Goal: Task Accomplishment & Management: Manage account settings

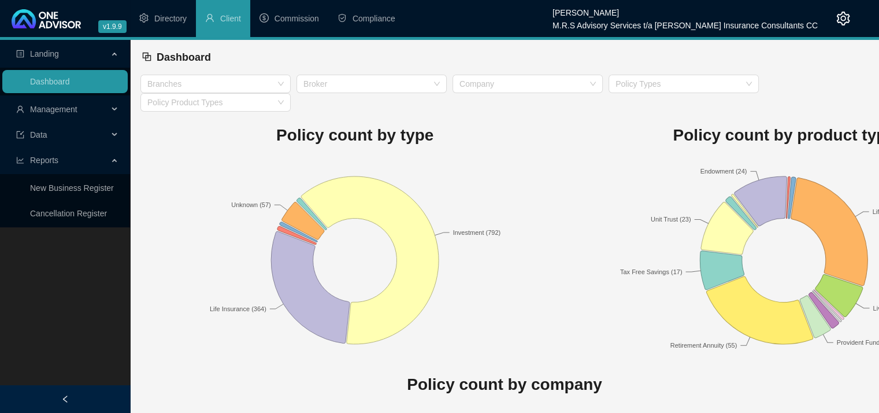
click at [113, 109] on icon at bounding box center [116, 109] width 6 height 0
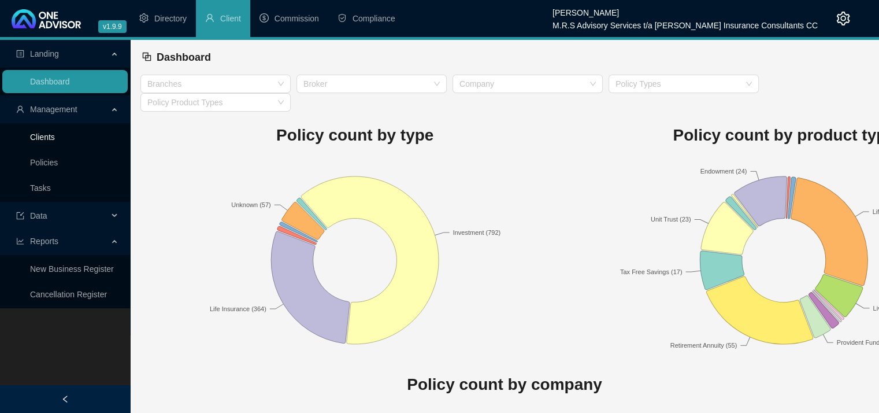
click at [48, 142] on link "Clients" at bounding box center [42, 136] width 25 height 9
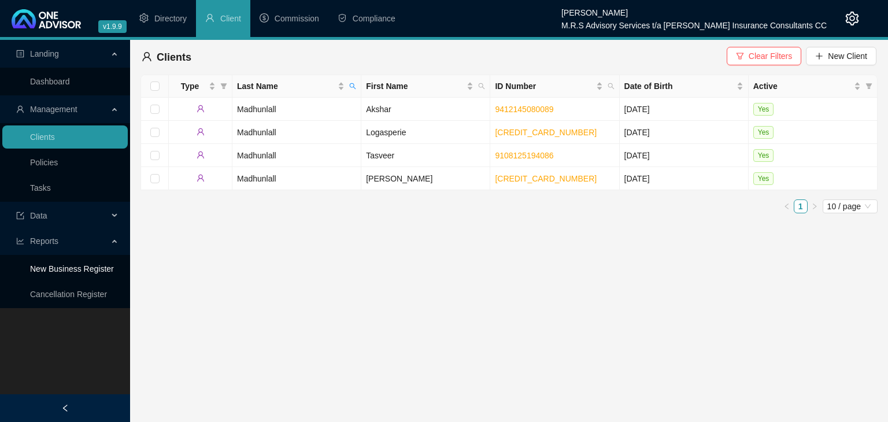
click at [81, 270] on link "New Business Register" at bounding box center [72, 268] width 84 height 9
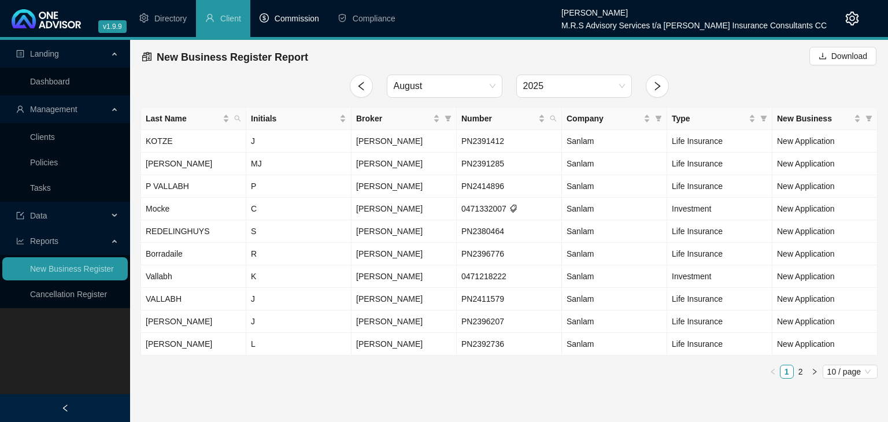
click at [290, 19] on span "Commission" at bounding box center [297, 18] width 45 height 9
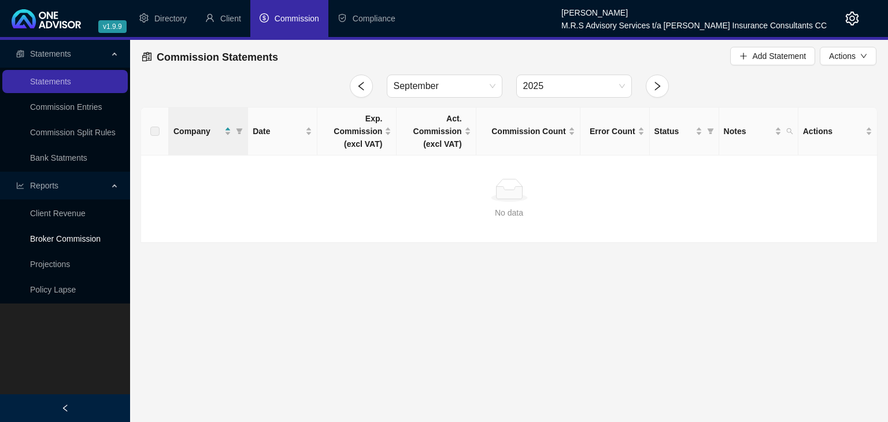
click at [72, 242] on link "Broker Commission" at bounding box center [65, 238] width 71 height 9
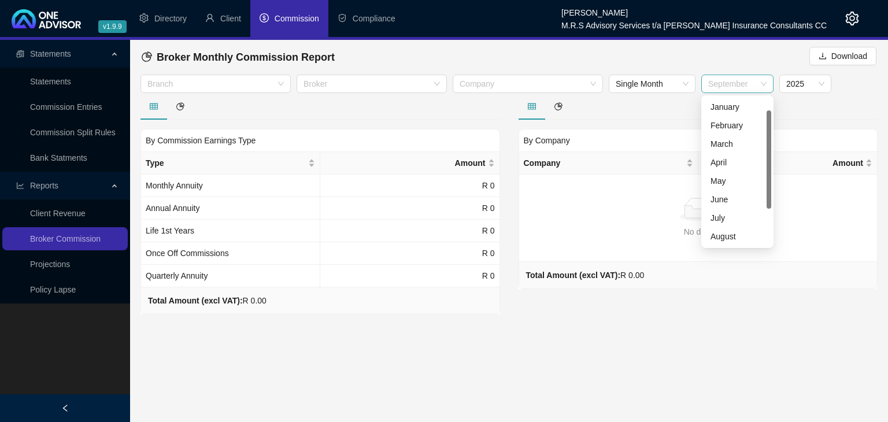
click at [766, 83] on span "September" at bounding box center [737, 83] width 58 height 17
click at [680, 82] on span "Single Month" at bounding box center [652, 83] width 73 height 17
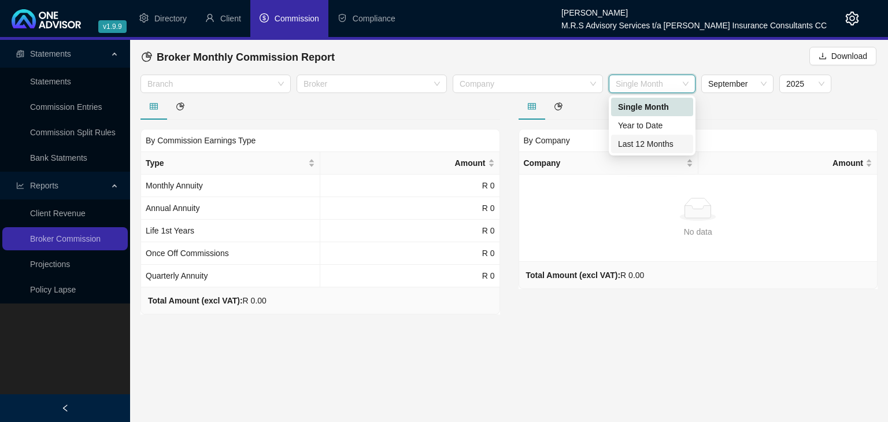
click at [648, 147] on div "Last 12 Months" at bounding box center [652, 144] width 68 height 13
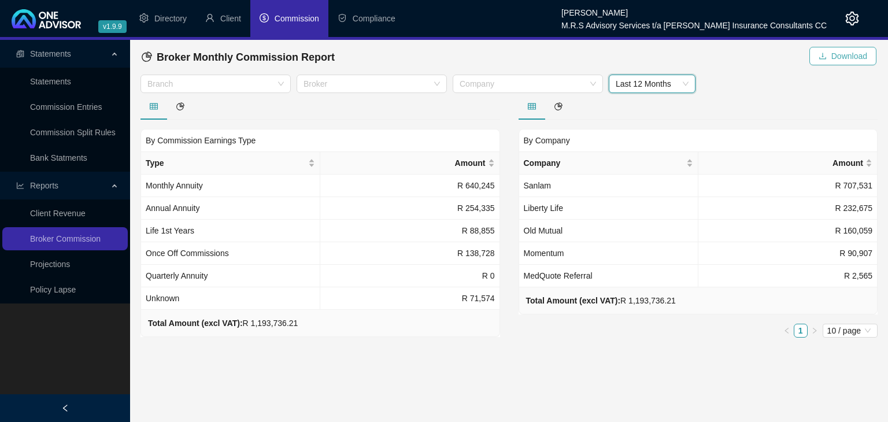
click at [844, 58] on span "Download" at bounding box center [849, 56] width 36 height 13
click at [301, 17] on span "Commission" at bounding box center [297, 18] width 45 height 9
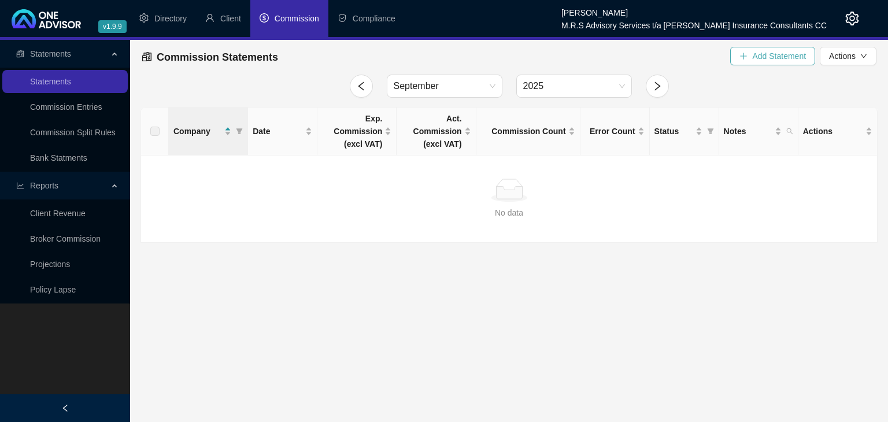
click at [761, 58] on span "Add Statement" at bounding box center [779, 56] width 54 height 13
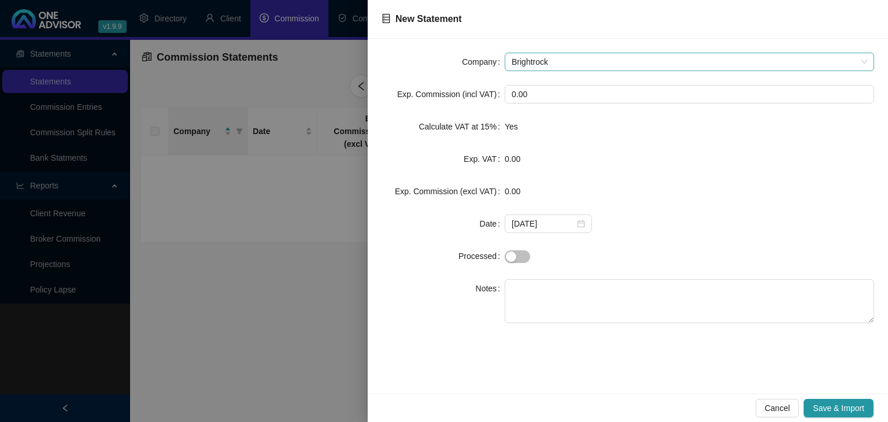
click at [612, 64] on span "Brightrock" at bounding box center [690, 61] width 356 height 17
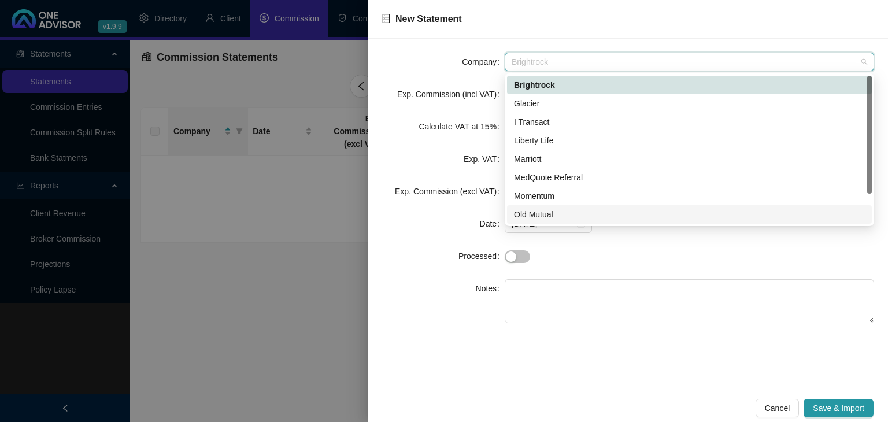
click at [539, 216] on div "Old Mutual" at bounding box center [689, 214] width 351 height 13
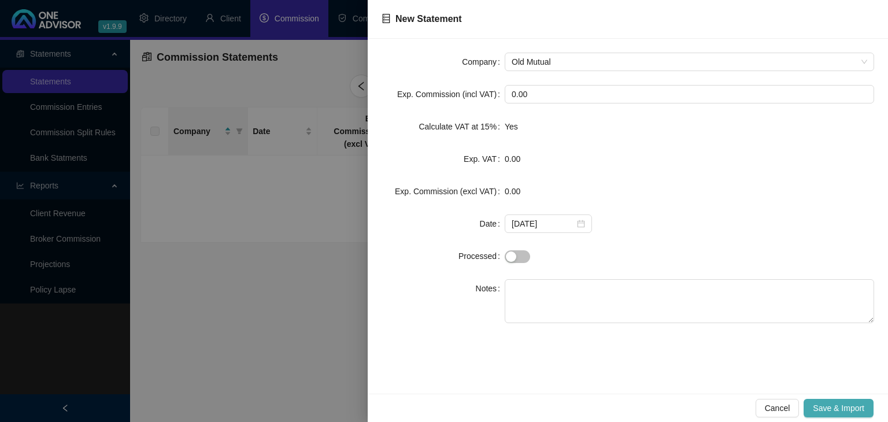
click at [848, 405] on span "Save & Import" at bounding box center [838, 408] width 51 height 13
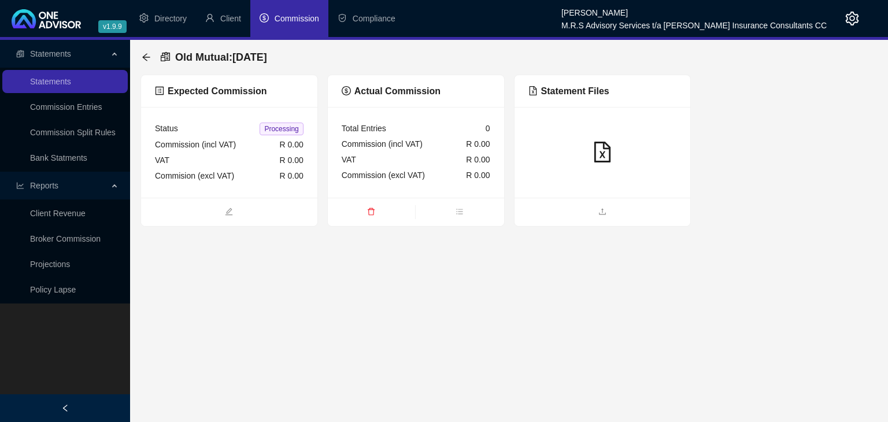
click at [285, 18] on span "Commission" at bounding box center [297, 18] width 45 height 9
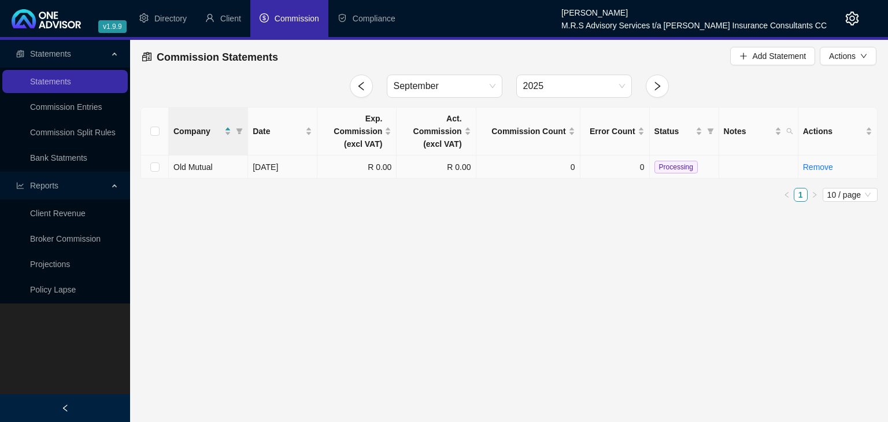
click at [198, 165] on span "Old Mutual" at bounding box center [192, 166] width 39 height 9
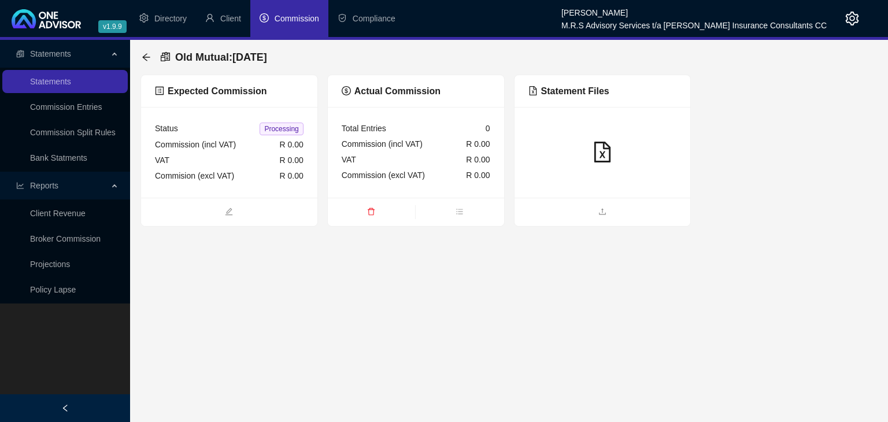
click at [596, 149] on icon "file-excel" at bounding box center [602, 152] width 21 height 21
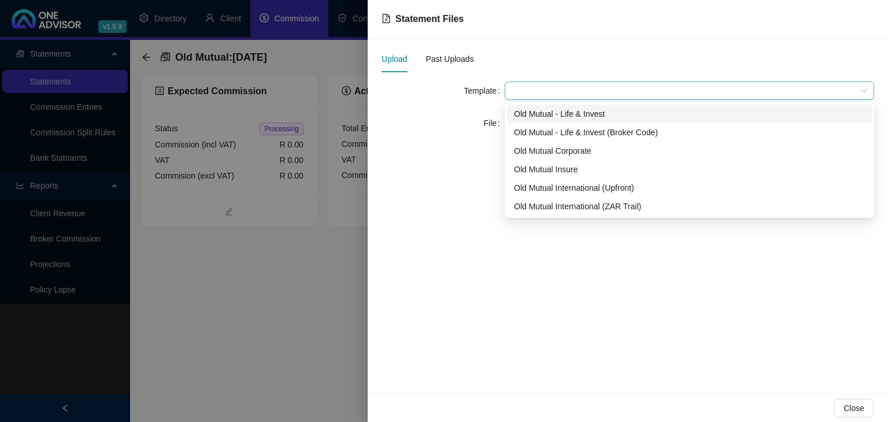
click at [863, 94] on span at bounding box center [690, 90] width 356 height 17
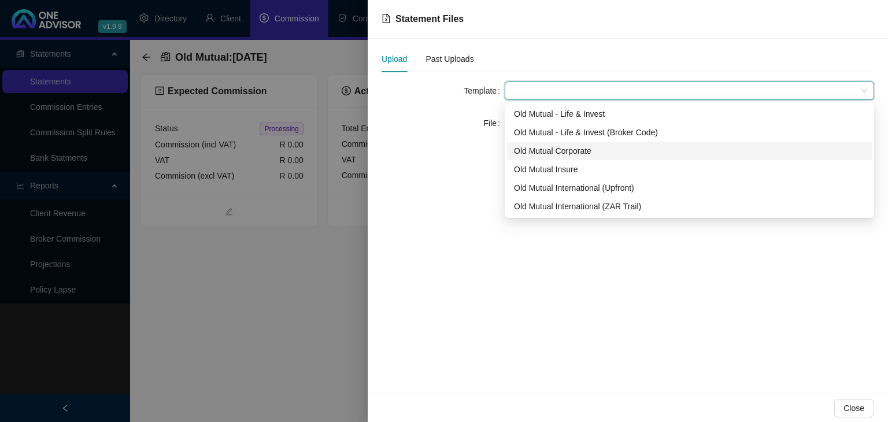
click at [582, 149] on div "Old Mutual Corporate" at bounding box center [689, 151] width 351 height 13
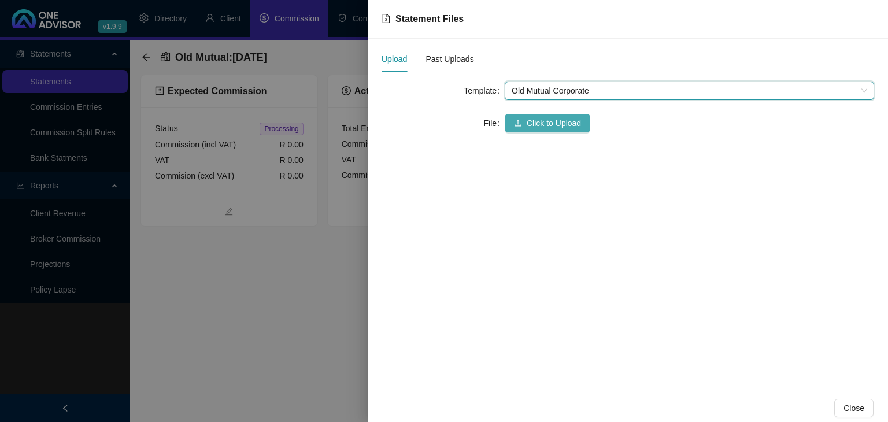
click at [566, 126] on span "Click to Upload" at bounding box center [554, 123] width 54 height 13
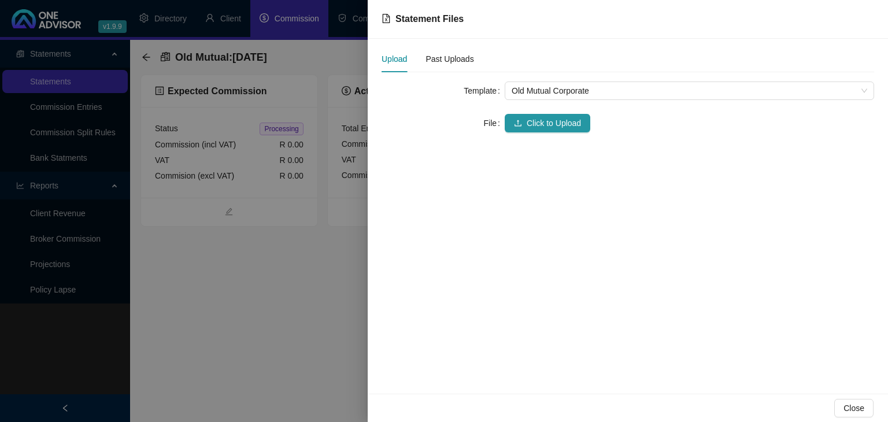
click at [291, 319] on div at bounding box center [444, 211] width 888 height 422
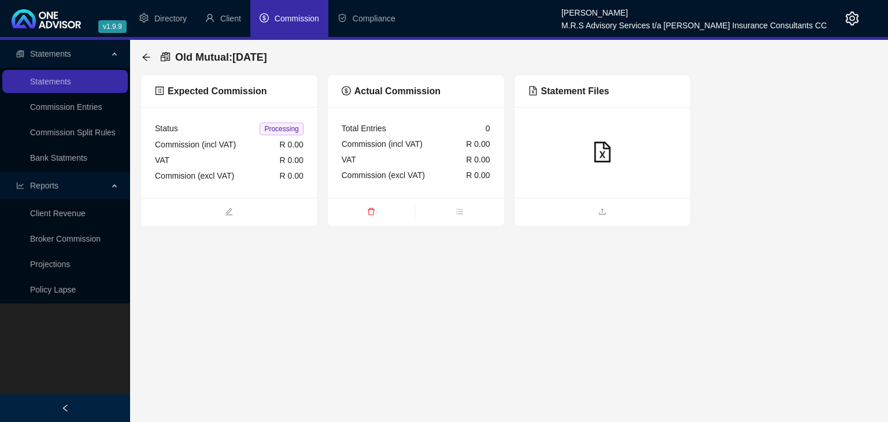
click at [287, 21] on span "Commission" at bounding box center [297, 18] width 45 height 9
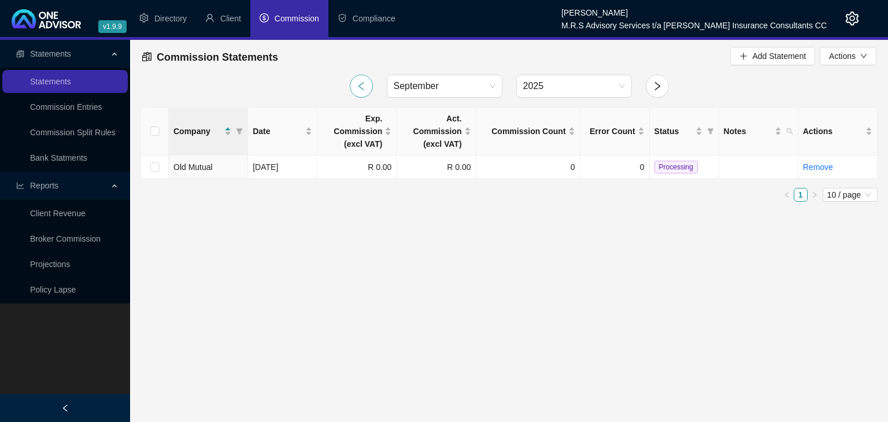
click at [359, 90] on icon "left" at bounding box center [361, 86] width 10 height 10
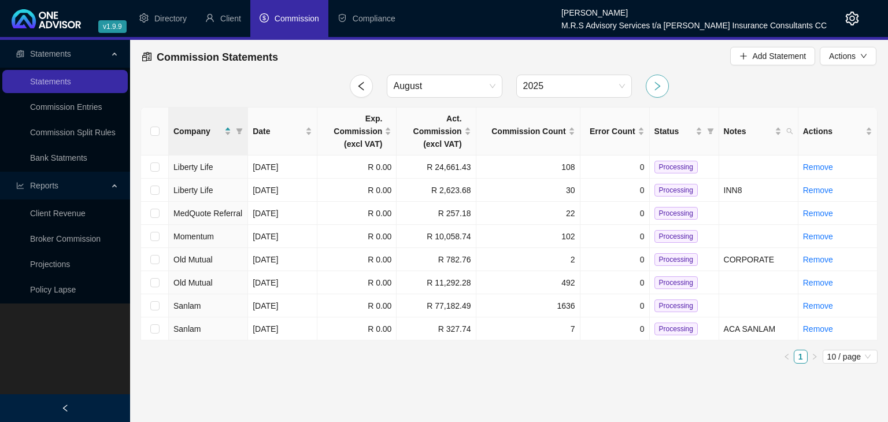
click at [664, 93] on button "button" at bounding box center [657, 86] width 23 height 23
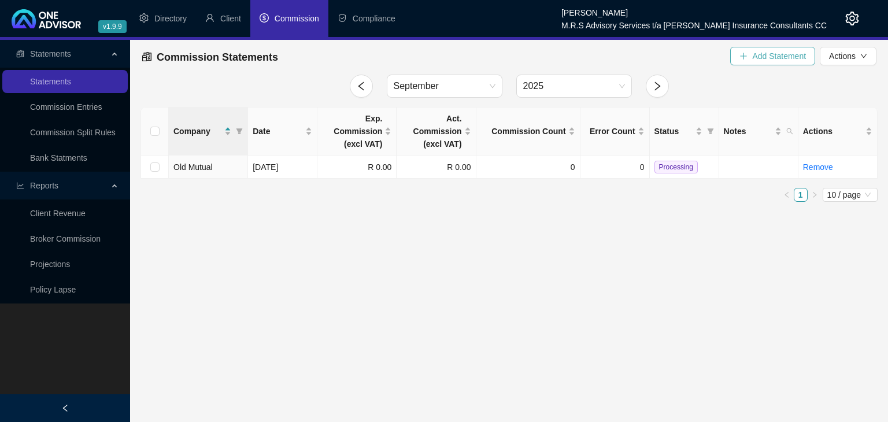
click at [790, 56] on span "Add Statement" at bounding box center [779, 56] width 54 height 13
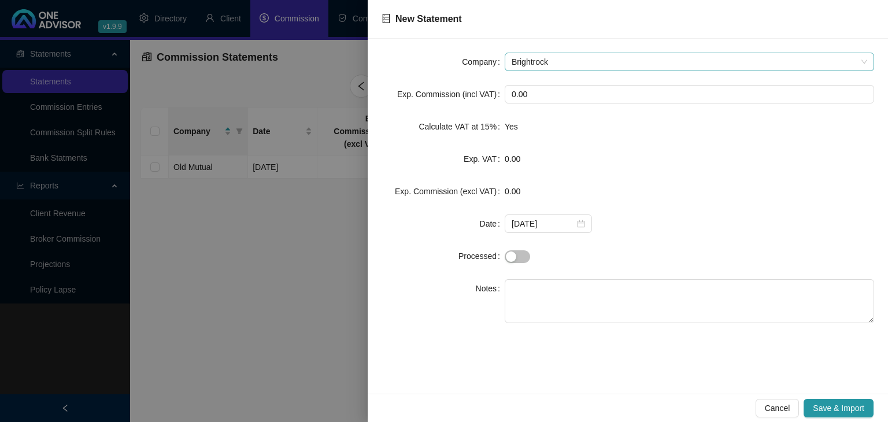
click at [874, 60] on div "Brightrock" at bounding box center [689, 62] width 369 height 19
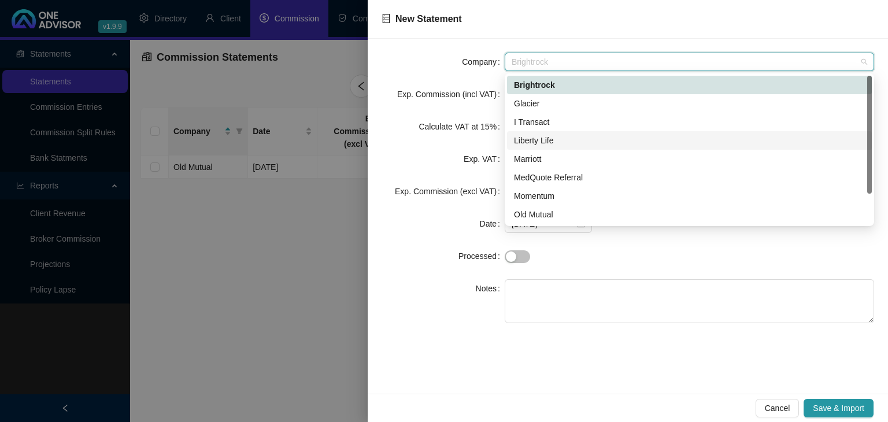
scroll to position [37, 0]
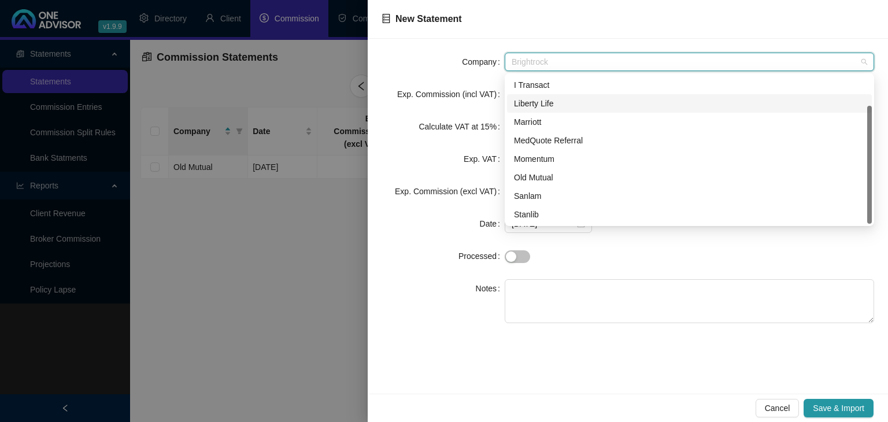
click at [561, 97] on div "Liberty Life" at bounding box center [689, 103] width 351 height 13
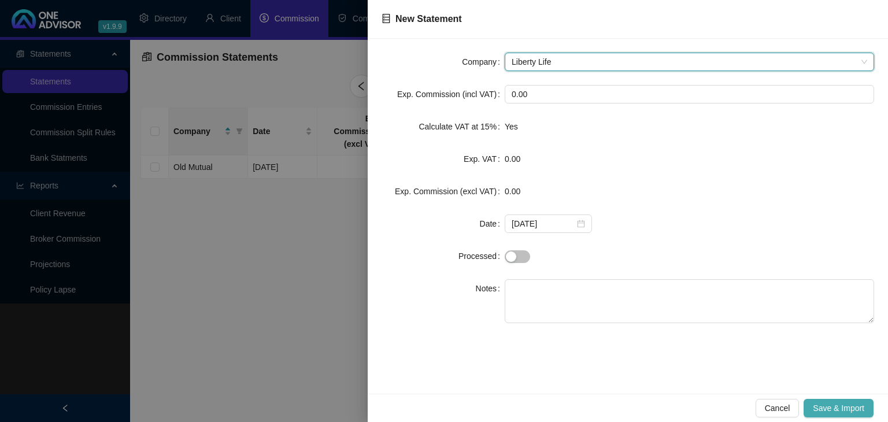
click at [833, 408] on span "Save & Import" at bounding box center [838, 408] width 51 height 13
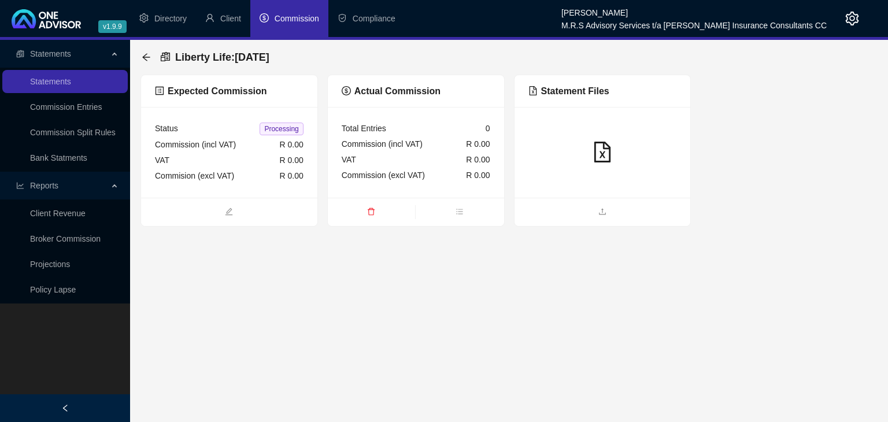
click at [600, 157] on icon "file-excel" at bounding box center [602, 152] width 16 height 21
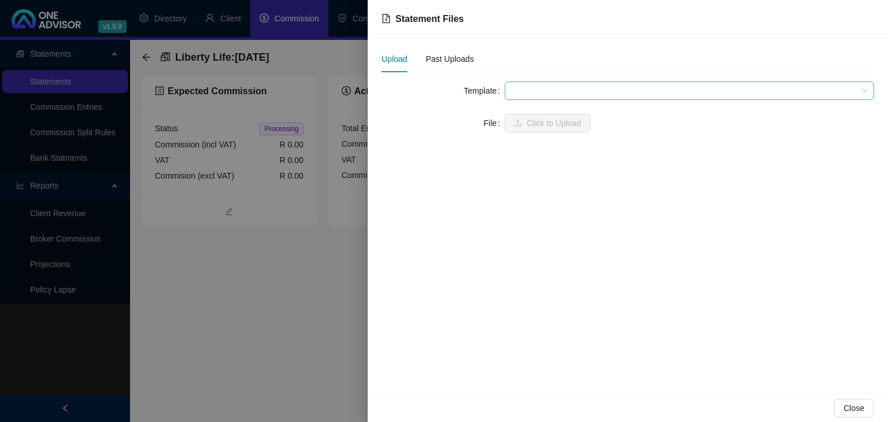
click at [562, 94] on span at bounding box center [690, 90] width 356 height 17
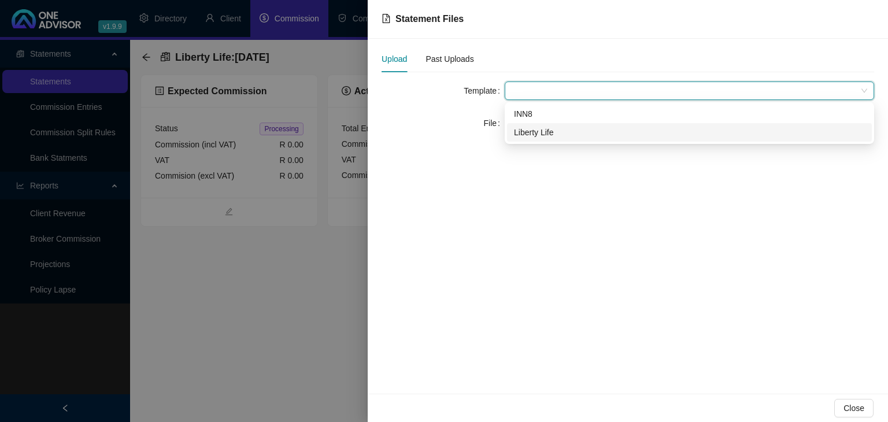
click at [528, 137] on div "Liberty Life" at bounding box center [689, 132] width 351 height 13
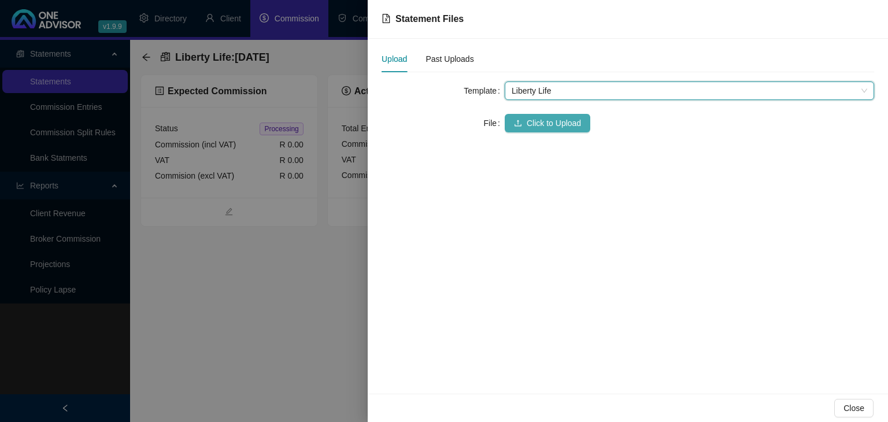
click at [542, 126] on span "Click to Upload" at bounding box center [554, 123] width 54 height 13
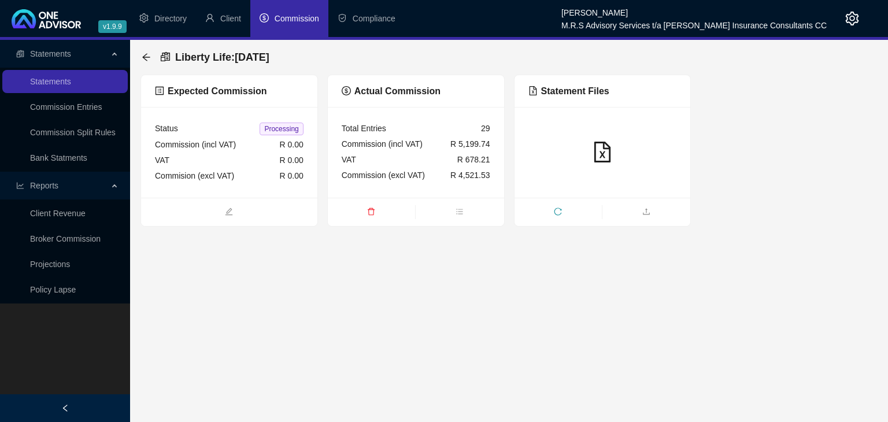
click at [608, 151] on icon "file-excel" at bounding box center [602, 152] width 21 height 21
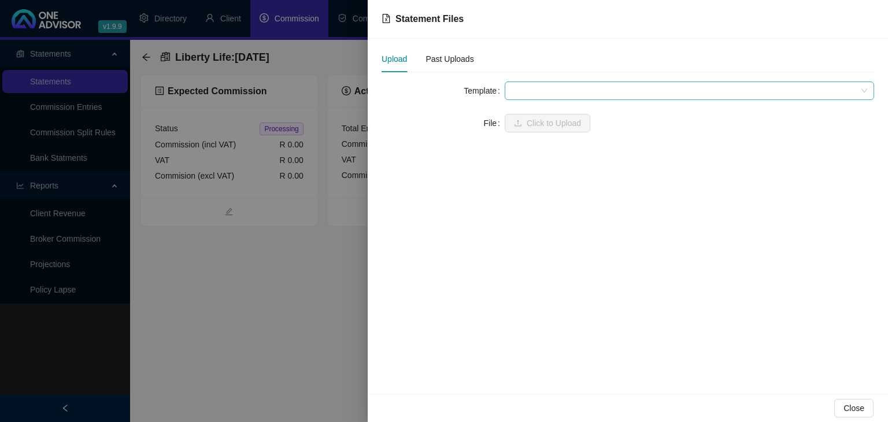
click at [587, 93] on span at bounding box center [690, 90] width 356 height 17
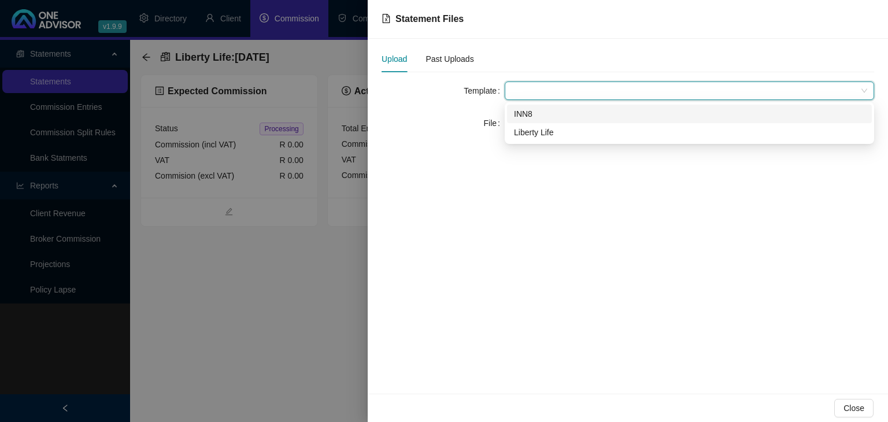
click at [268, 304] on div at bounding box center [444, 211] width 888 height 422
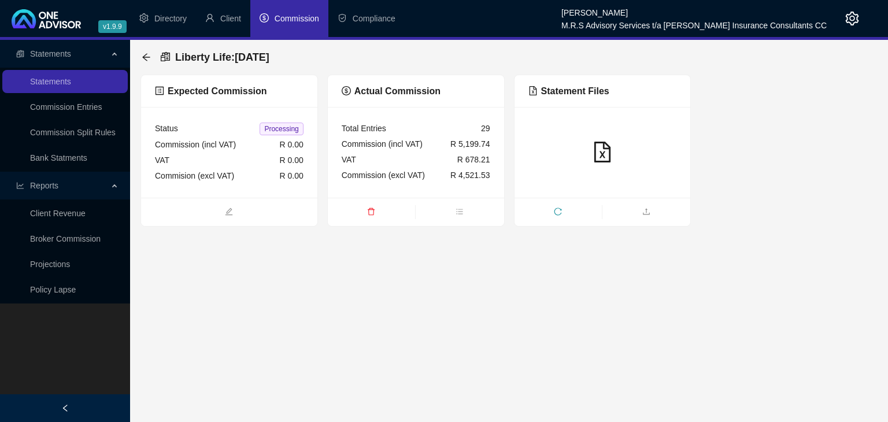
click at [289, 17] on span "Commission" at bounding box center [297, 18] width 45 height 9
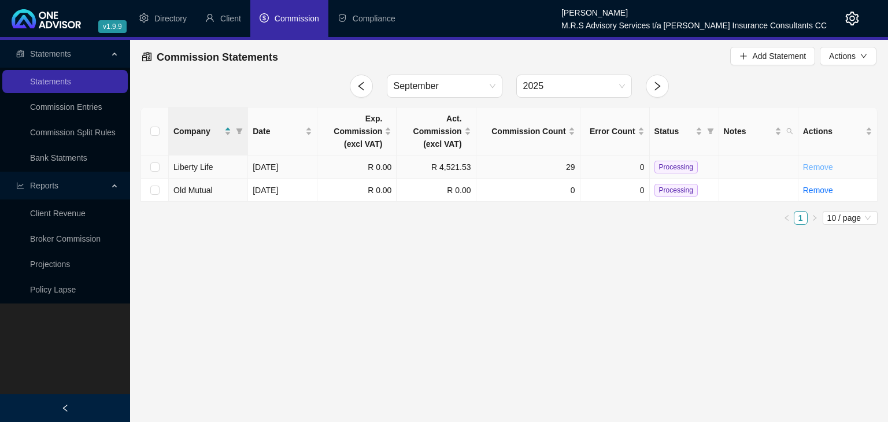
click at [808, 169] on link "Remove" at bounding box center [818, 166] width 30 height 9
click at [879, 140] on button "Yes" at bounding box center [871, 141] width 23 height 14
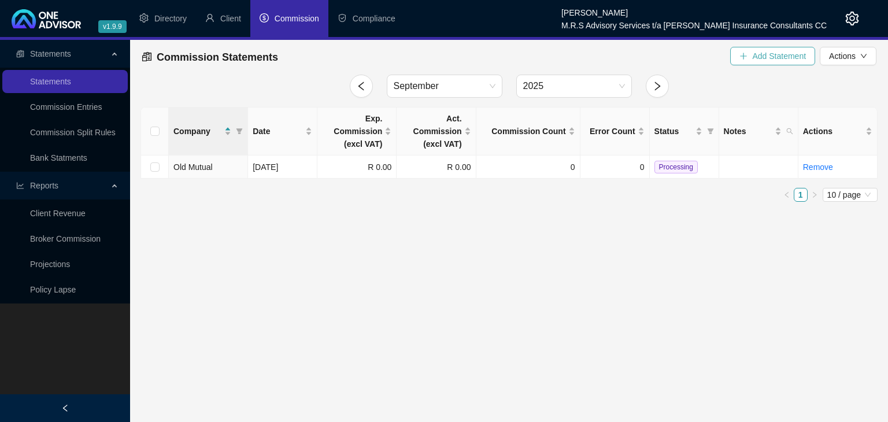
click at [780, 61] on span "Add Statement" at bounding box center [779, 56] width 54 height 13
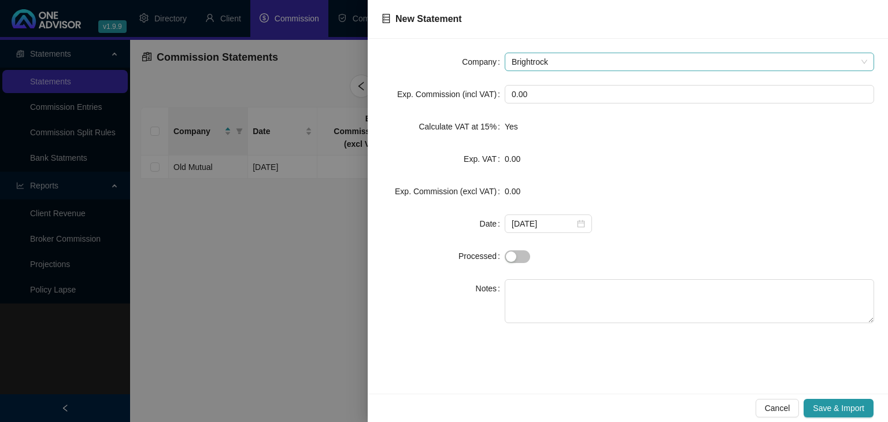
click at [650, 61] on span "Brightrock" at bounding box center [690, 61] width 356 height 17
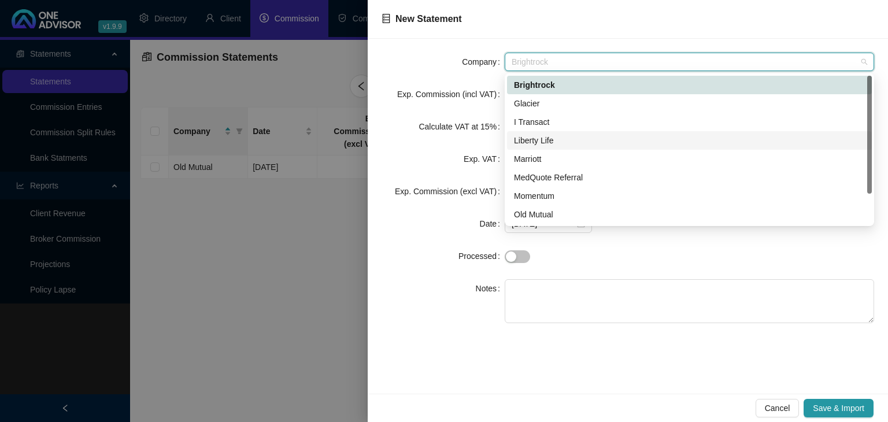
click at [551, 146] on div "Liberty Life" at bounding box center [689, 140] width 351 height 13
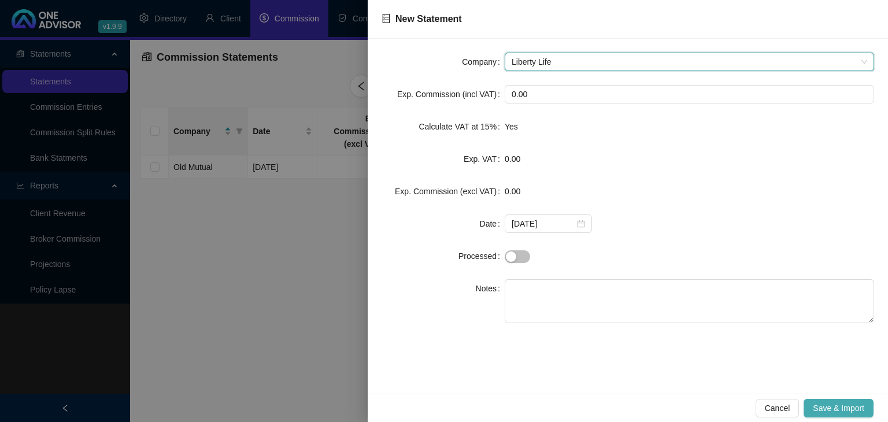
click at [845, 413] on span "Save & Import" at bounding box center [838, 408] width 51 height 13
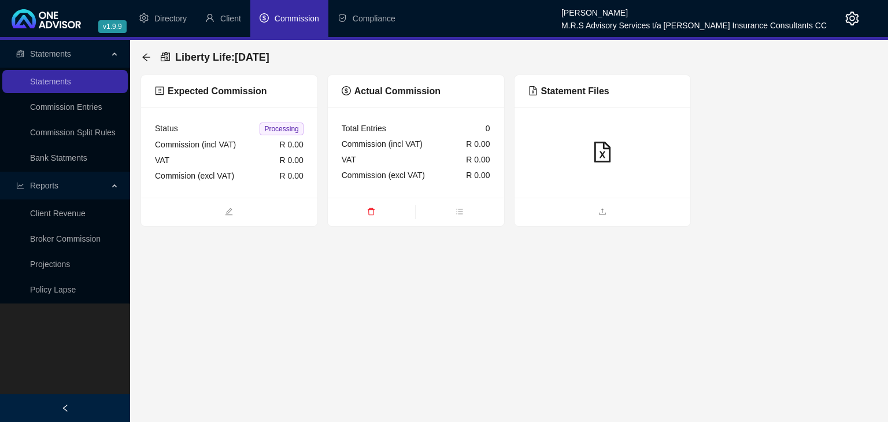
click at [594, 158] on icon "file-excel" at bounding box center [602, 152] width 16 height 21
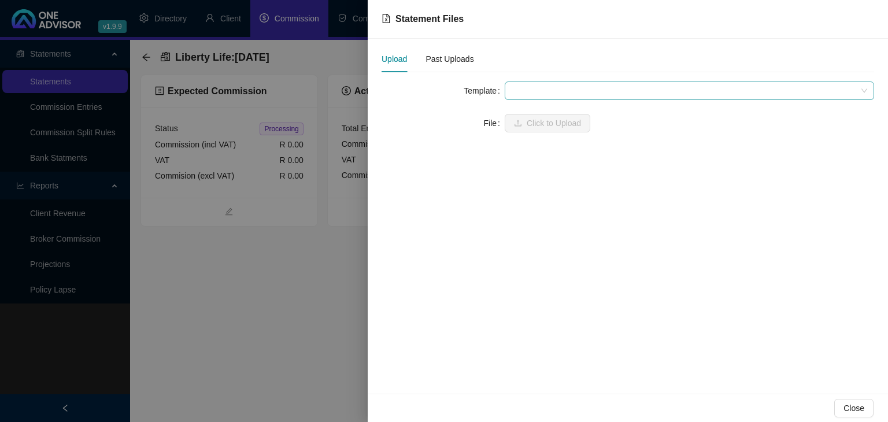
click at [569, 90] on span at bounding box center [690, 90] width 356 height 17
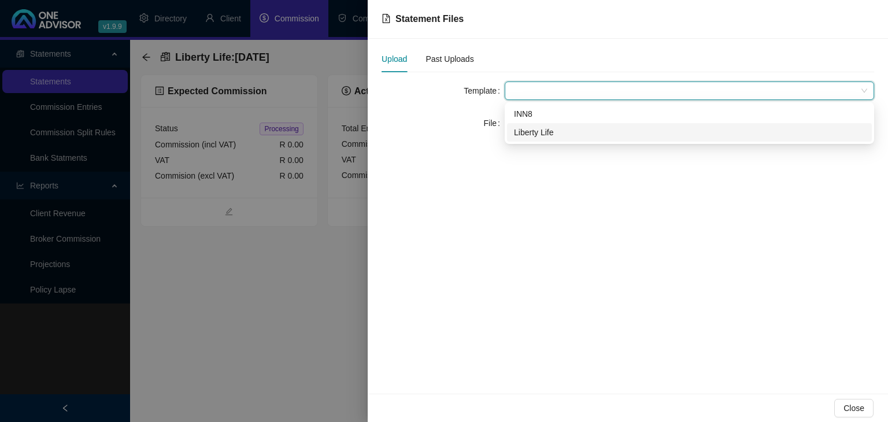
click at [547, 132] on div "Liberty Life" at bounding box center [689, 132] width 351 height 13
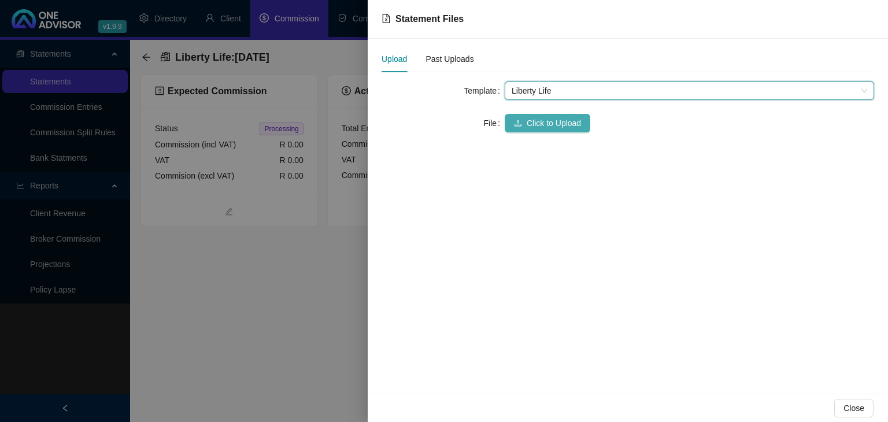
click at [570, 128] on span "Click to Upload" at bounding box center [554, 123] width 54 height 13
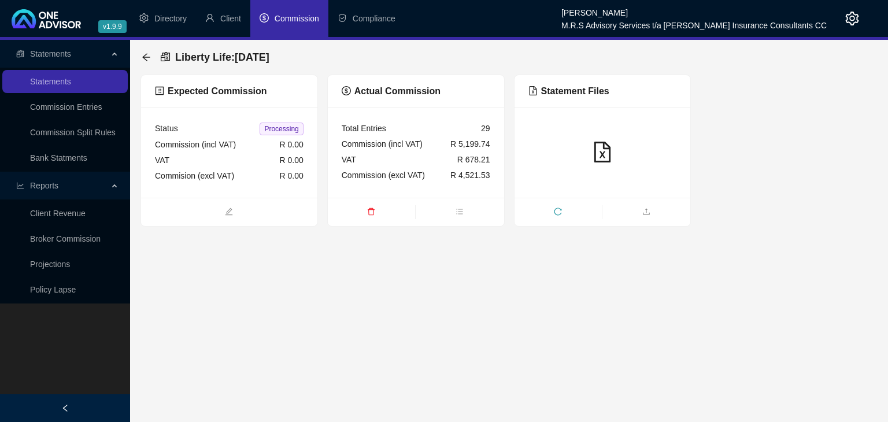
click at [379, 324] on main "Statements Statements Commission Entries Commission Split Rules Bank Statments …" at bounding box center [444, 231] width 888 height 382
click at [78, 243] on link "Broker Commission" at bounding box center [65, 238] width 71 height 9
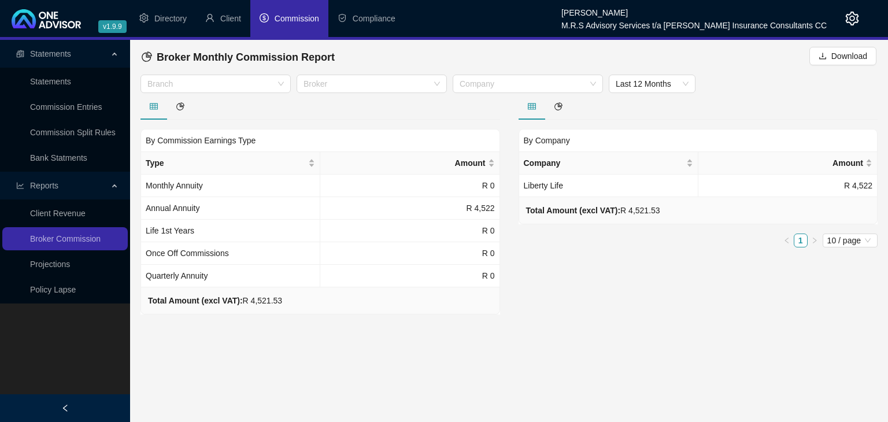
click at [711, 77] on div "Branch Broker Company Last 12 Months" at bounding box center [509, 84] width 743 height 19
click at [675, 91] on span "Last 12 Months" at bounding box center [652, 83] width 73 height 17
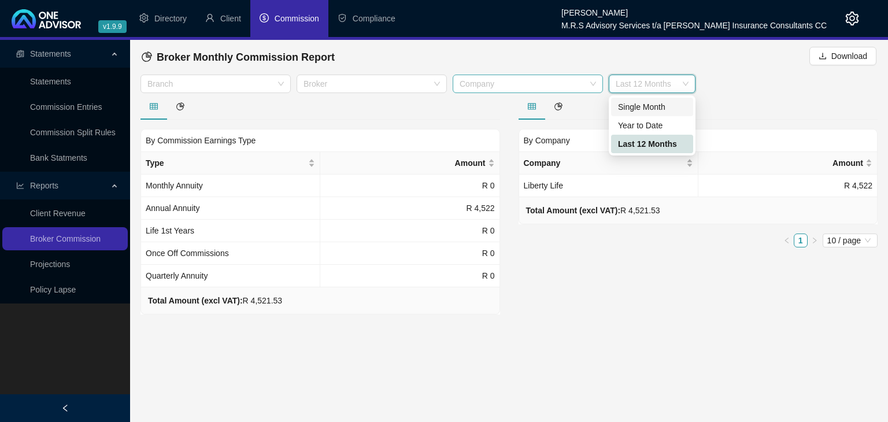
click at [538, 90] on div "Company" at bounding box center [528, 84] width 150 height 19
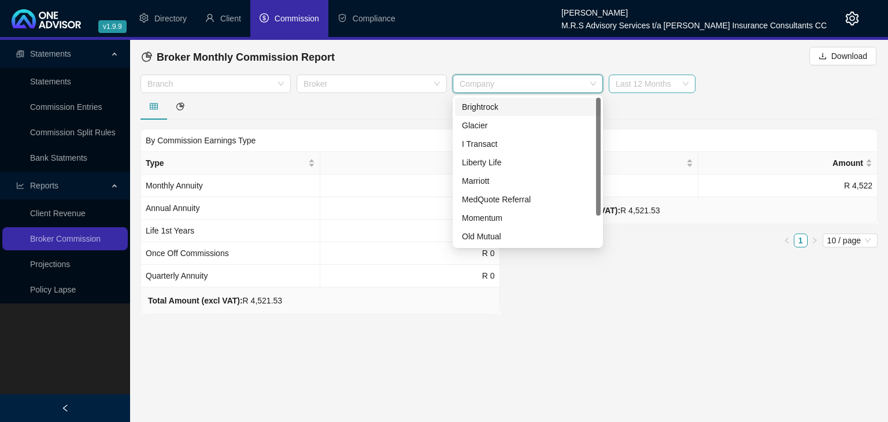
click at [652, 86] on span "Last 12 Months" at bounding box center [652, 83] width 73 height 17
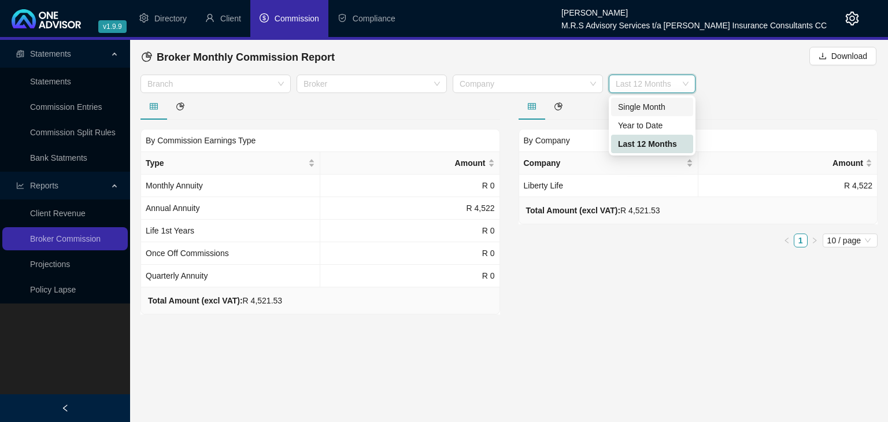
click at [646, 109] on div "Single Month" at bounding box center [652, 107] width 68 height 13
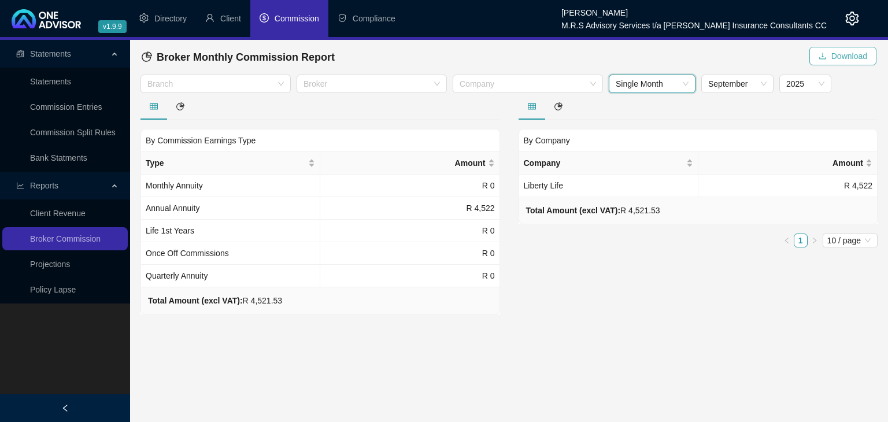
click at [857, 57] on span "Download" at bounding box center [849, 56] width 36 height 13
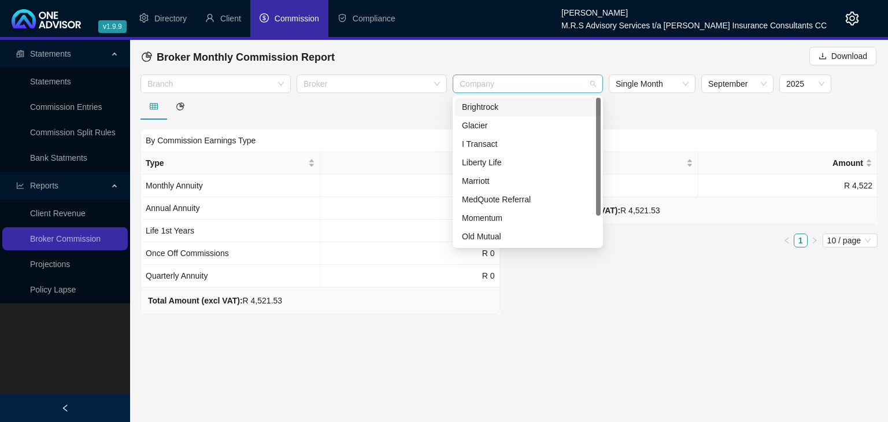
click at [569, 88] on div at bounding box center [522, 84] width 134 height 9
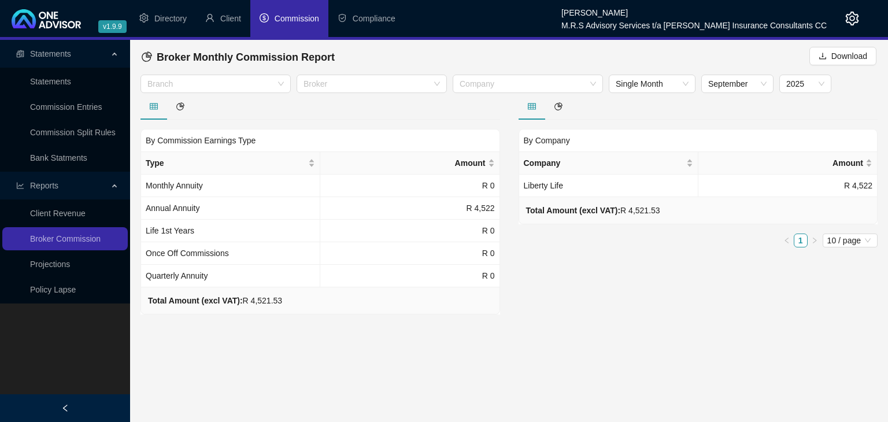
click at [609, 290] on div "By Company Company Amount Liberty Life R 4,522 Total Amount (excl VAT): R 4,521…" at bounding box center [698, 203] width 378 height 221
click at [761, 91] on span "September" at bounding box center [737, 83] width 58 height 17
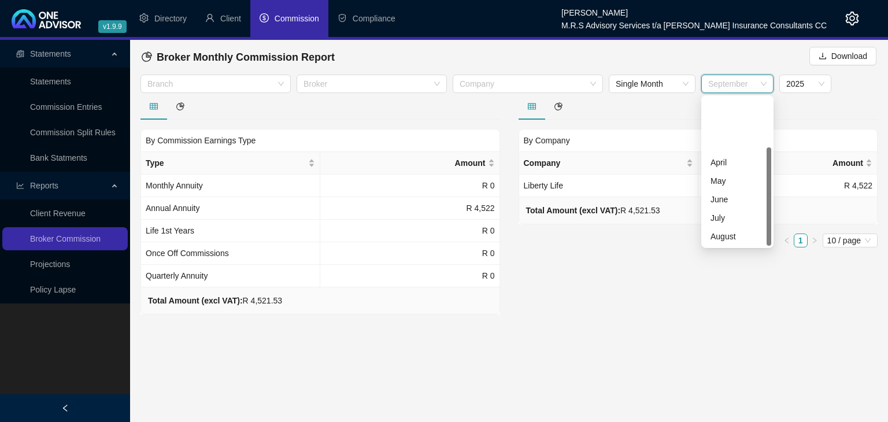
scroll to position [74, 0]
click at [673, 83] on span "Single Month" at bounding box center [652, 83] width 73 height 17
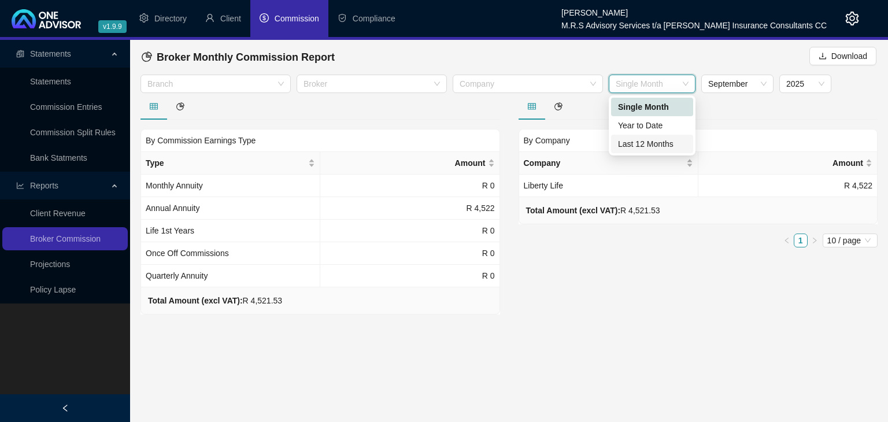
click at [645, 150] on div "Last 12 Months" at bounding box center [652, 144] width 68 height 13
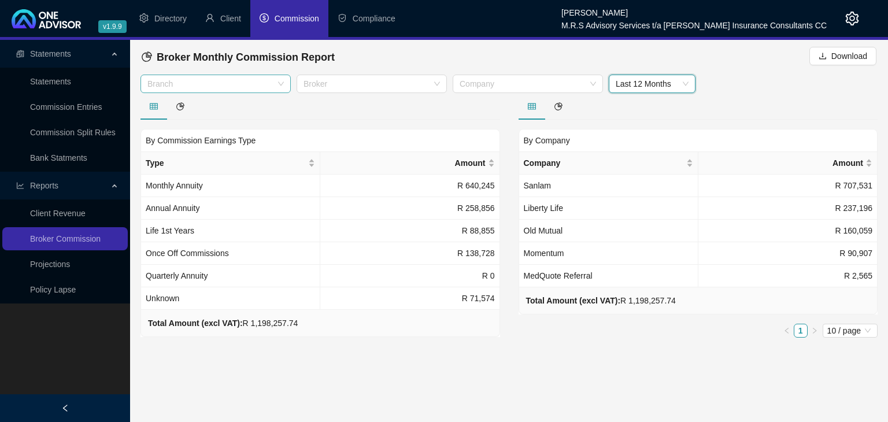
click at [288, 87] on div "Branch" at bounding box center [215, 84] width 150 height 19
click at [687, 85] on span "Last 12 Months" at bounding box center [652, 83] width 73 height 17
click at [578, 86] on div at bounding box center [522, 84] width 134 height 9
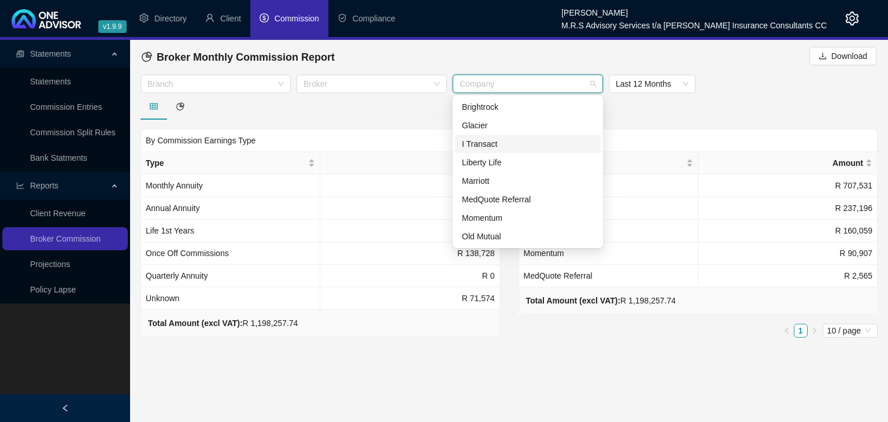
scroll to position [37, 0]
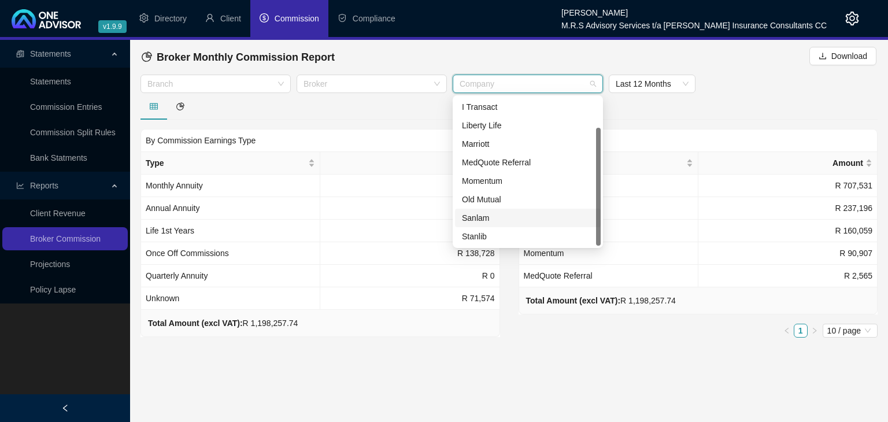
click at [488, 220] on div "Sanlam" at bounding box center [528, 218] width 132 height 13
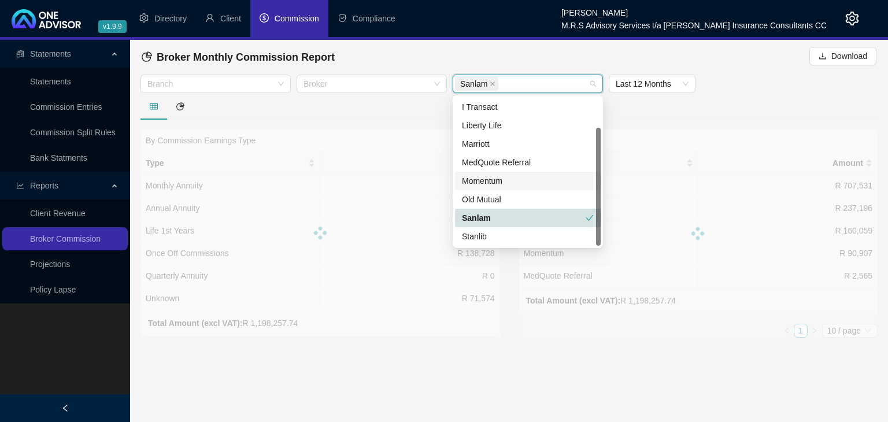
scroll to position [0, 0]
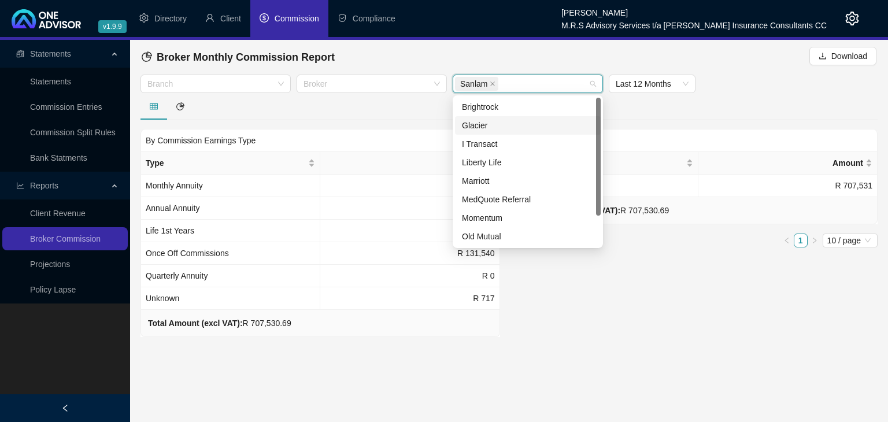
click at [494, 128] on div "Glacier" at bounding box center [528, 125] width 132 height 13
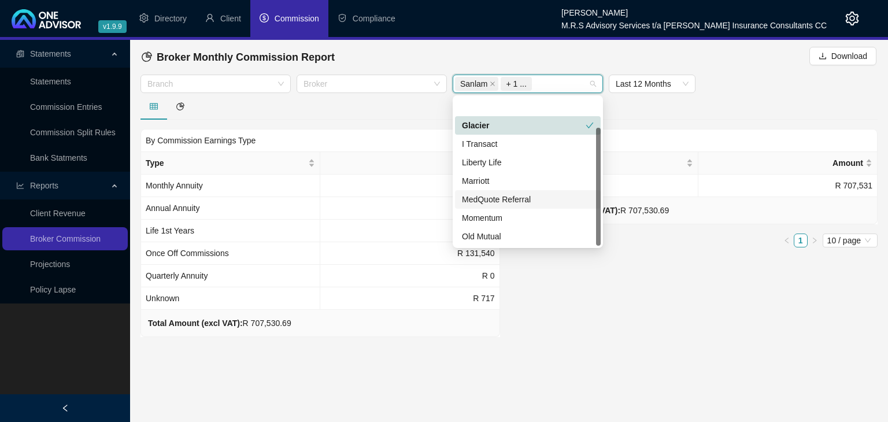
scroll to position [37, 0]
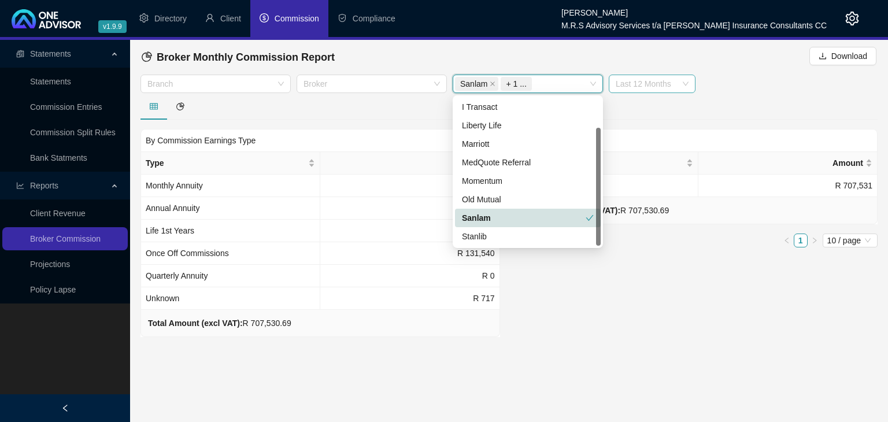
click at [683, 86] on span "Last 12 Months" at bounding box center [652, 83] width 73 height 17
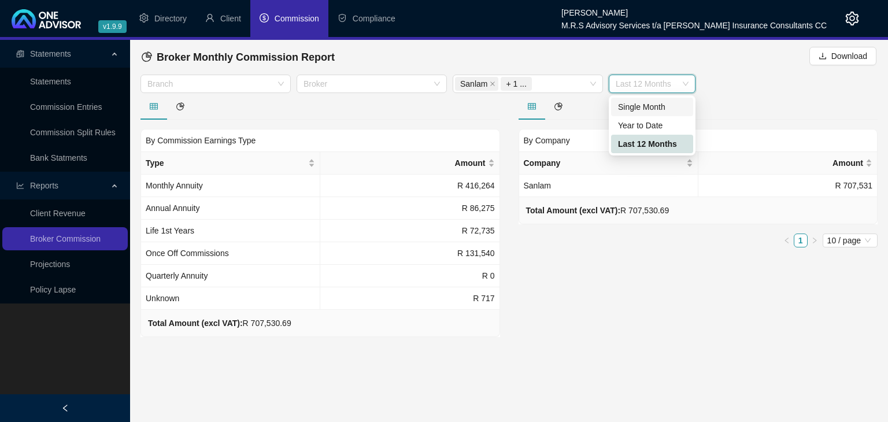
click at [663, 106] on div "Single Month" at bounding box center [652, 107] width 68 height 13
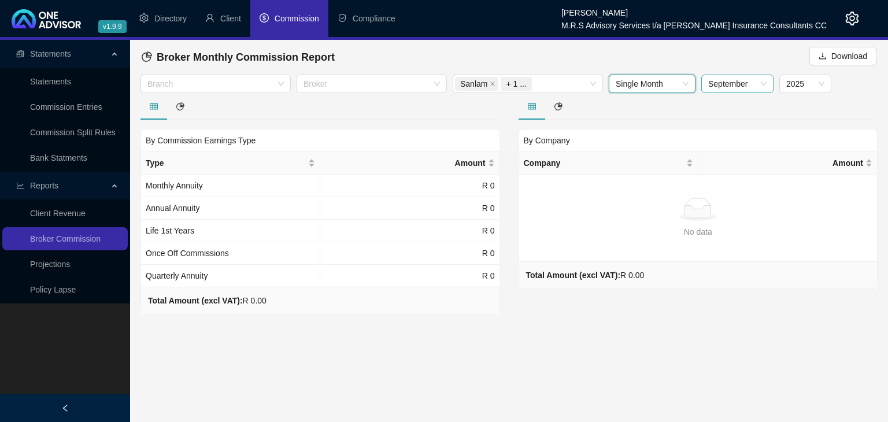
click at [767, 86] on div "September" at bounding box center [737, 84] width 72 height 19
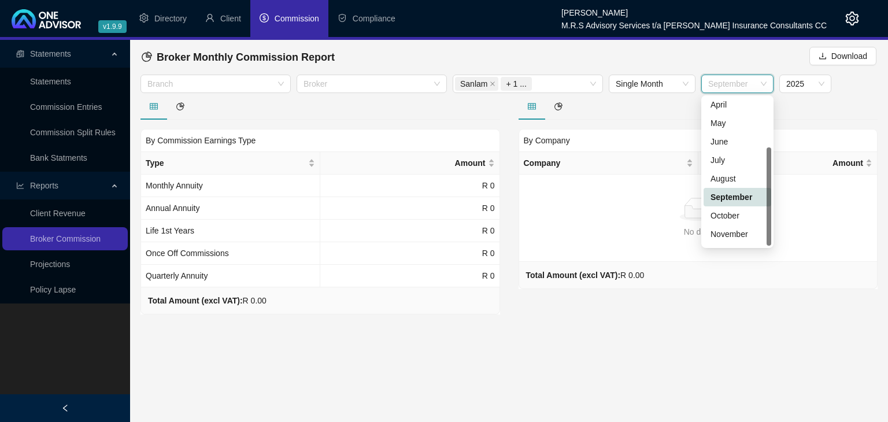
scroll to position [74, 0]
click at [736, 199] on div "October" at bounding box center [738, 199] width 54 height 13
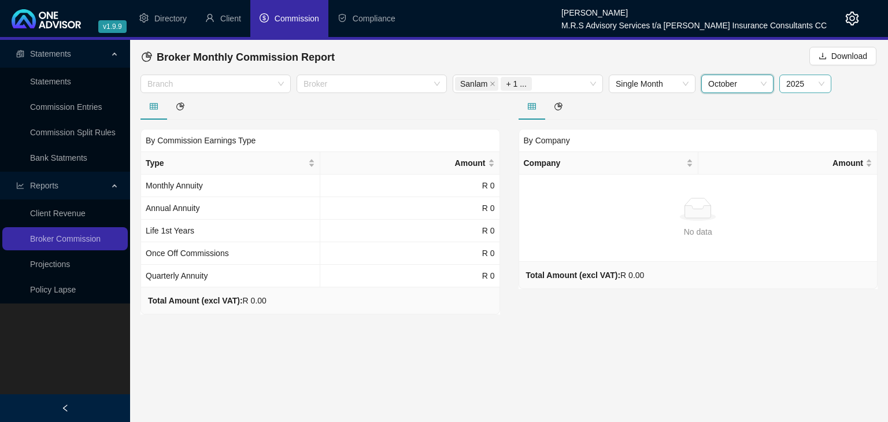
click at [815, 88] on span "2025" at bounding box center [805, 83] width 38 height 17
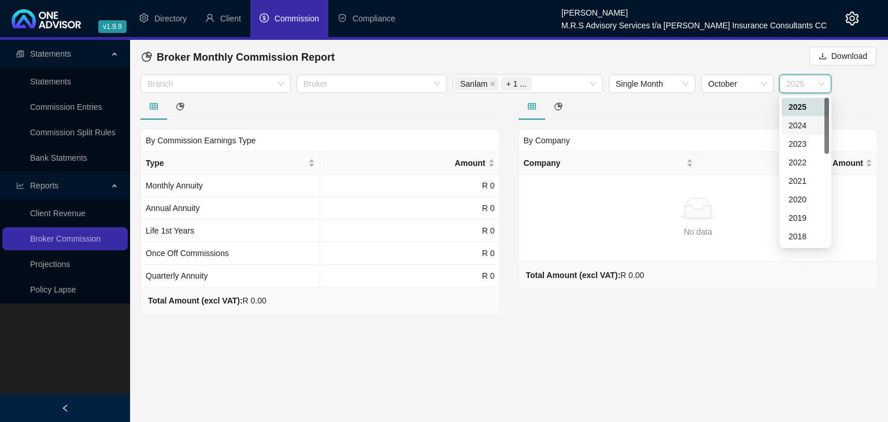
click at [802, 124] on div "2024" at bounding box center [806, 125] width 34 height 13
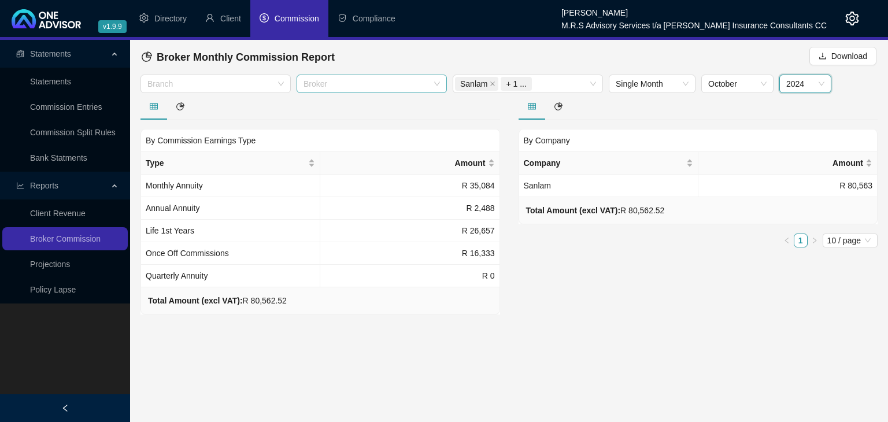
click at [432, 84] on div "Broker" at bounding box center [372, 84] width 150 height 19
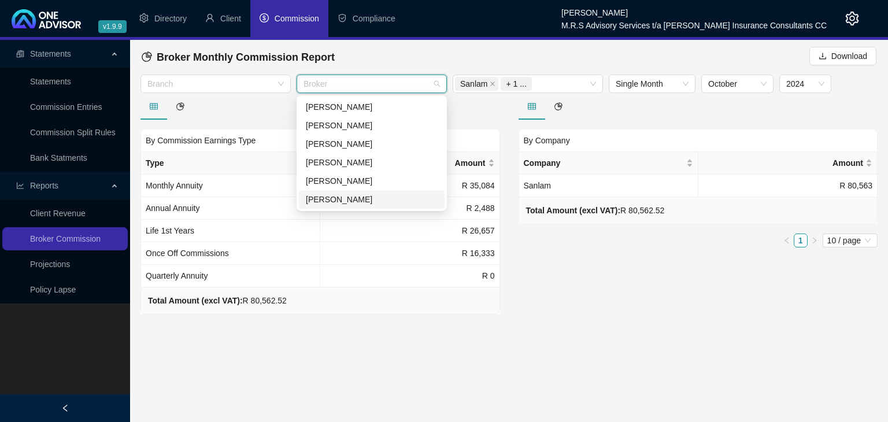
click at [341, 199] on div "[PERSON_NAME]" at bounding box center [372, 199] width 132 height 13
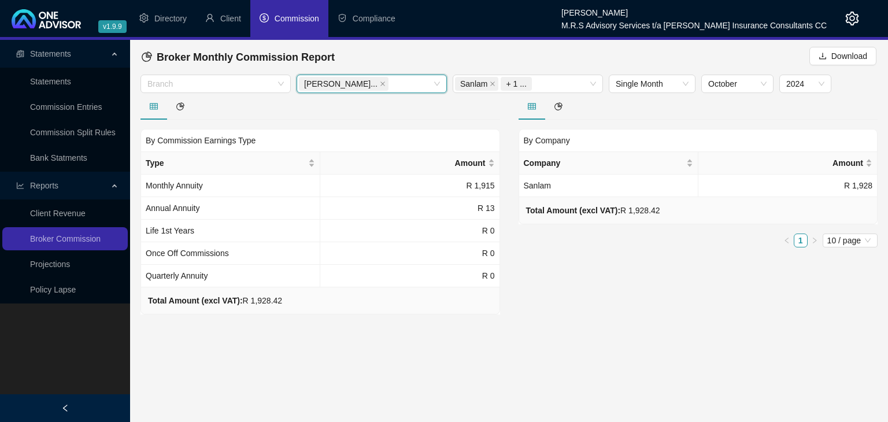
click at [665, 314] on main "Statements Statements Commission Entries Commission Split Rules Bank Statments …" at bounding box center [444, 231] width 888 height 382
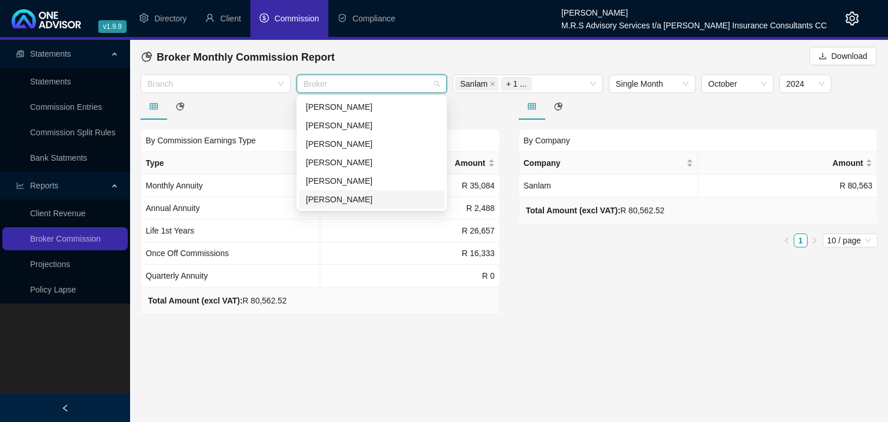
click at [439, 84] on div "Broker" at bounding box center [372, 84] width 150 height 19
